Goal: Task Accomplishment & Management: Use online tool/utility

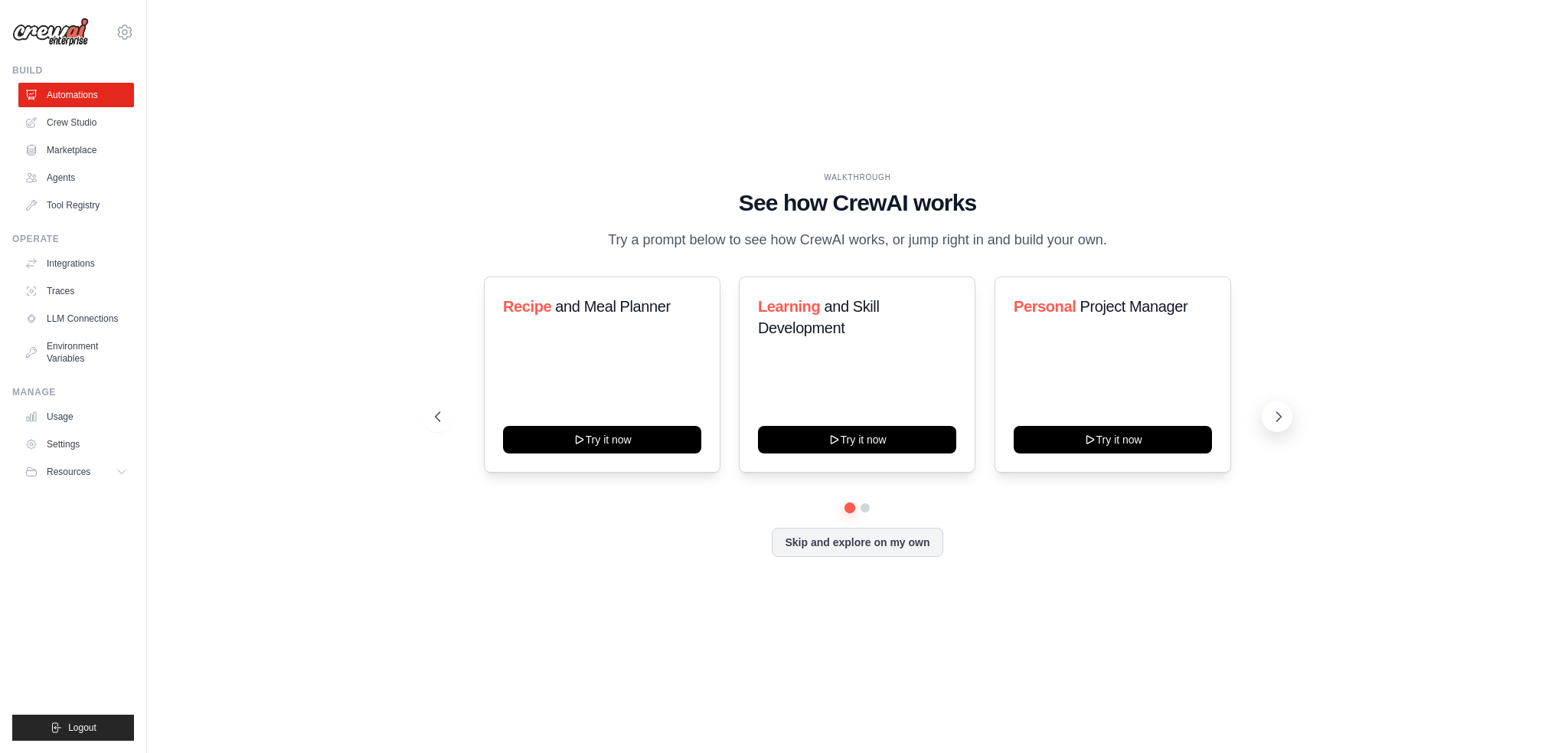
click at [1277, 419] on icon at bounding box center [1278, 416] width 15 height 15
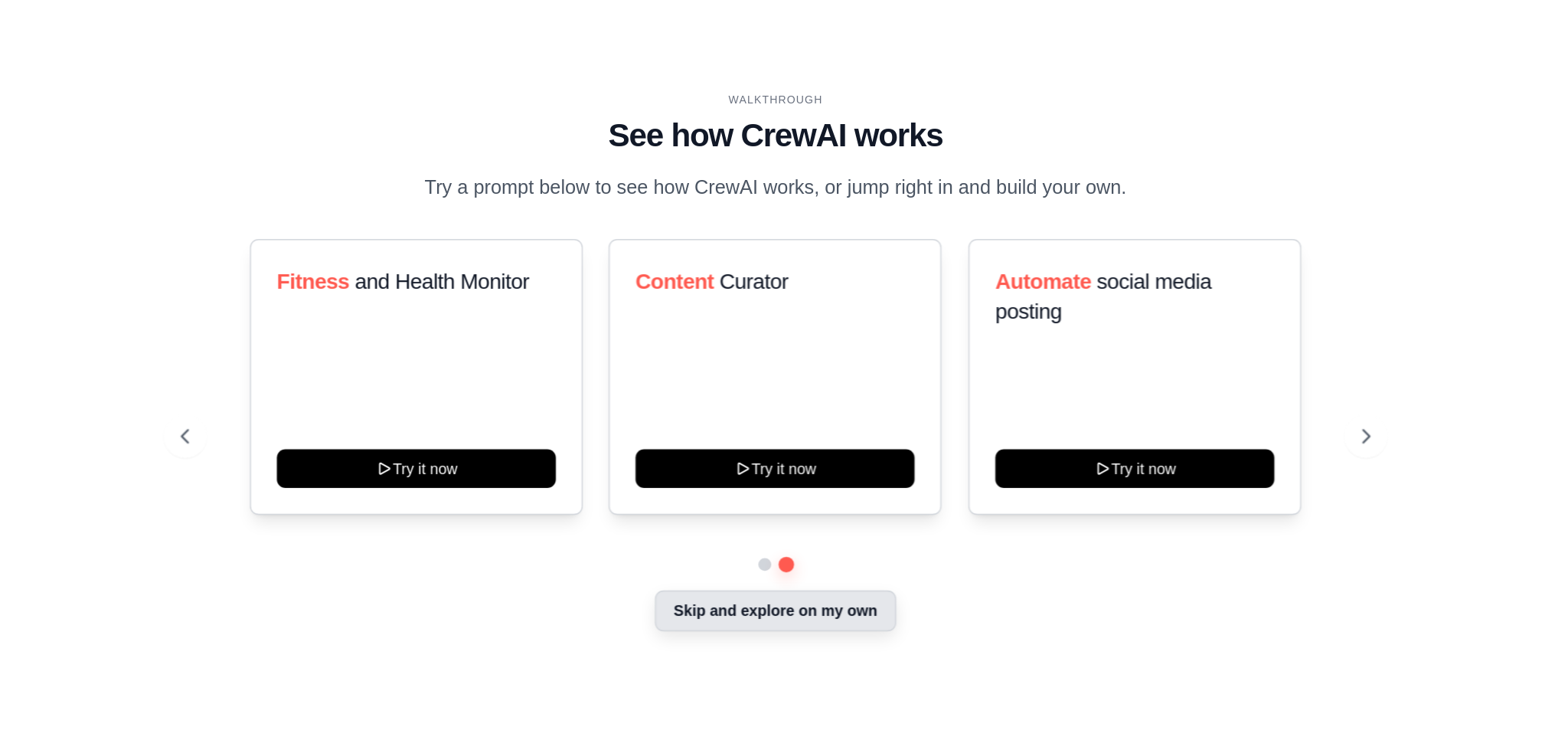
click at [895, 538] on button "Skip and explore on my own" at bounding box center [857, 540] width 171 height 29
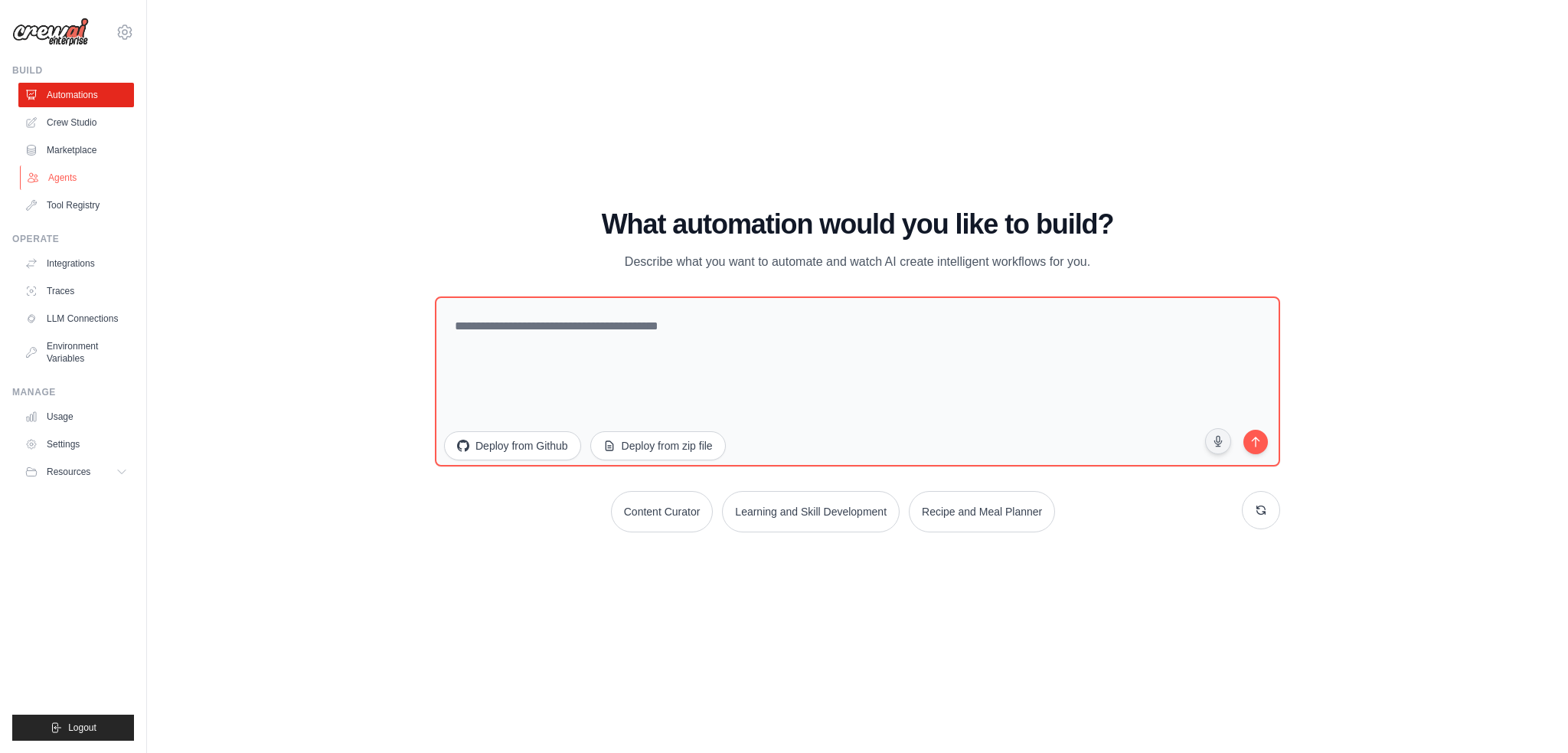
click at [70, 176] on link "Agents" at bounding box center [78, 178] width 116 height 25
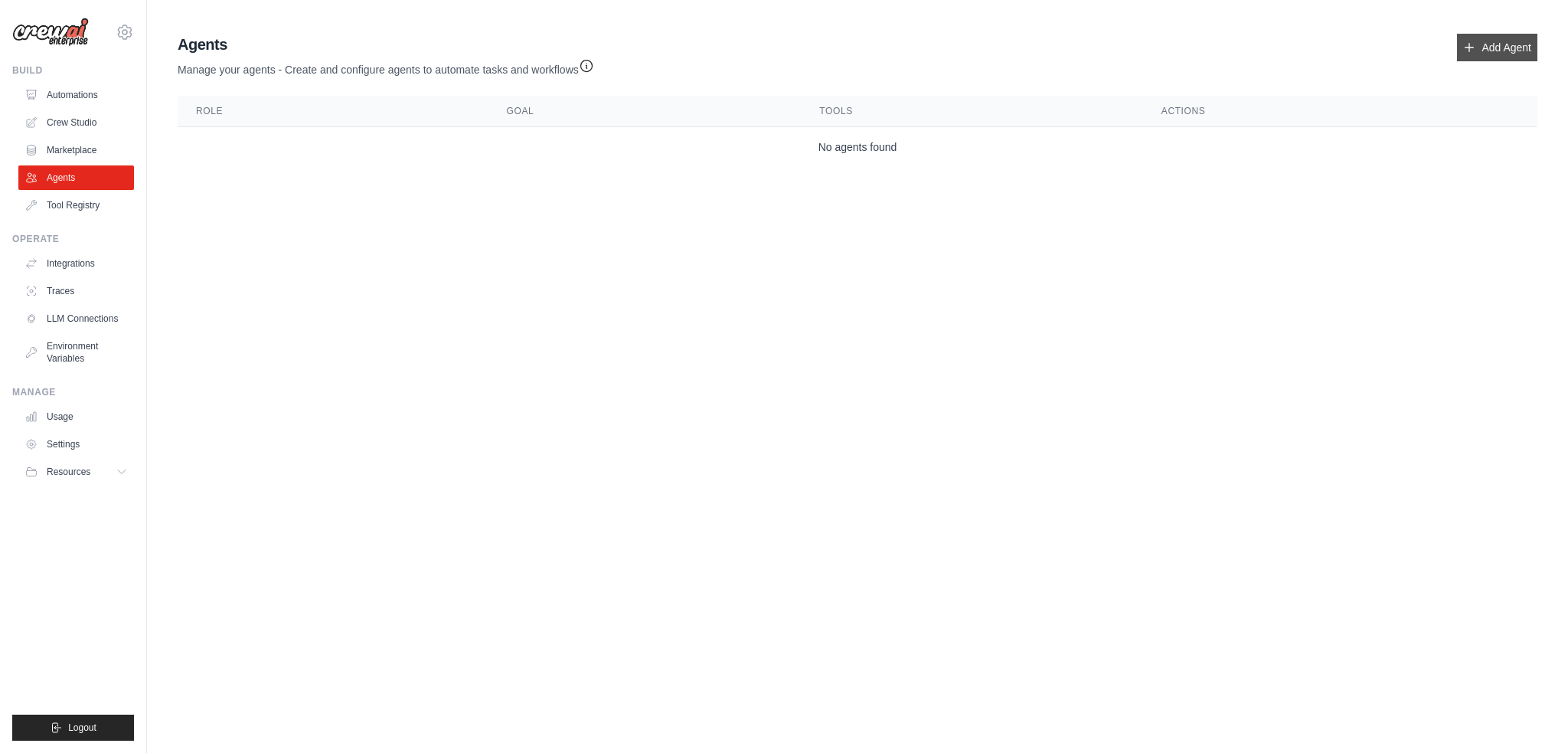
click at [1474, 42] on icon at bounding box center [1469, 47] width 12 height 12
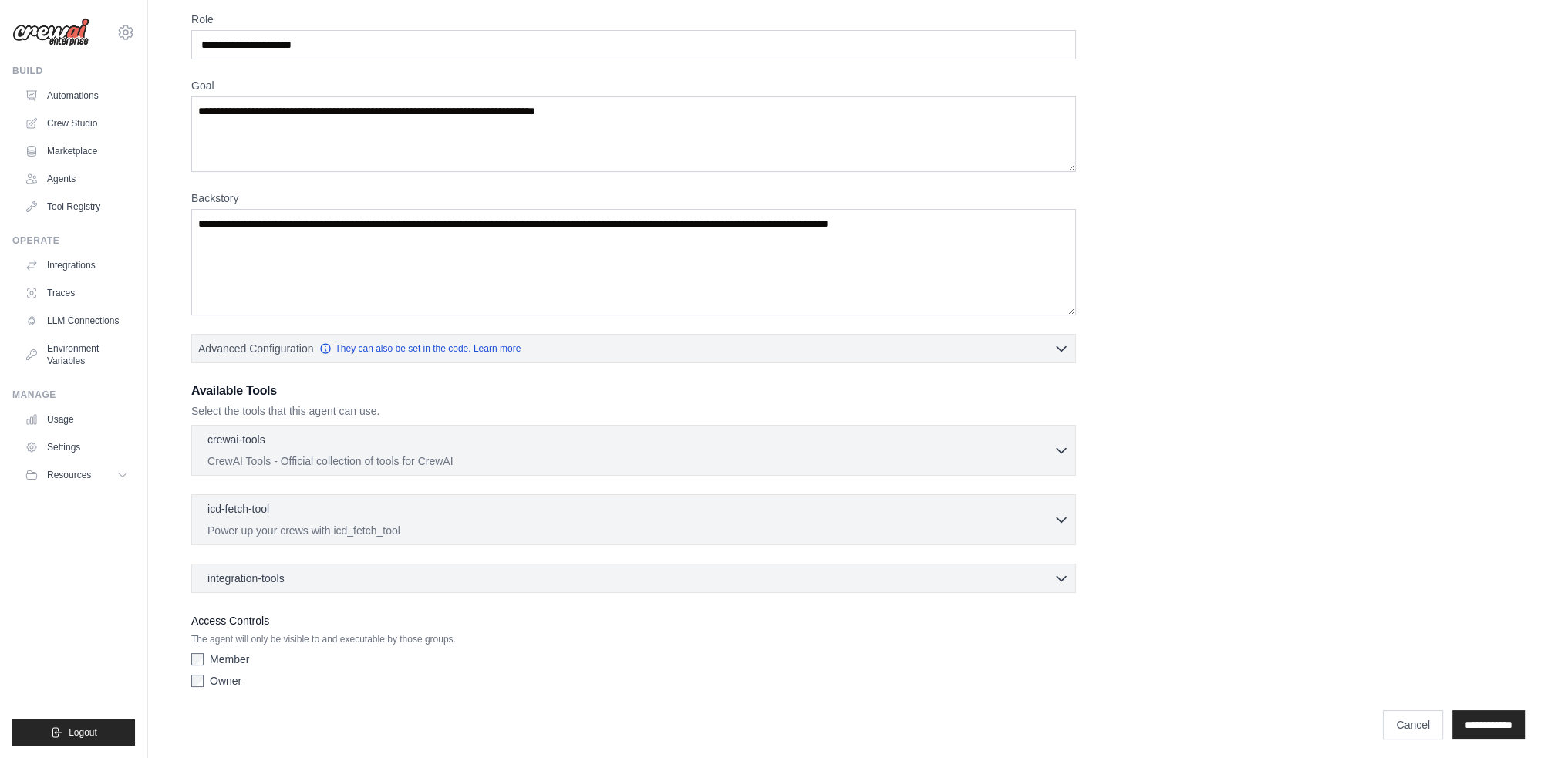
scroll to position [66, 0]
